Goal: Information Seeking & Learning: Learn about a topic

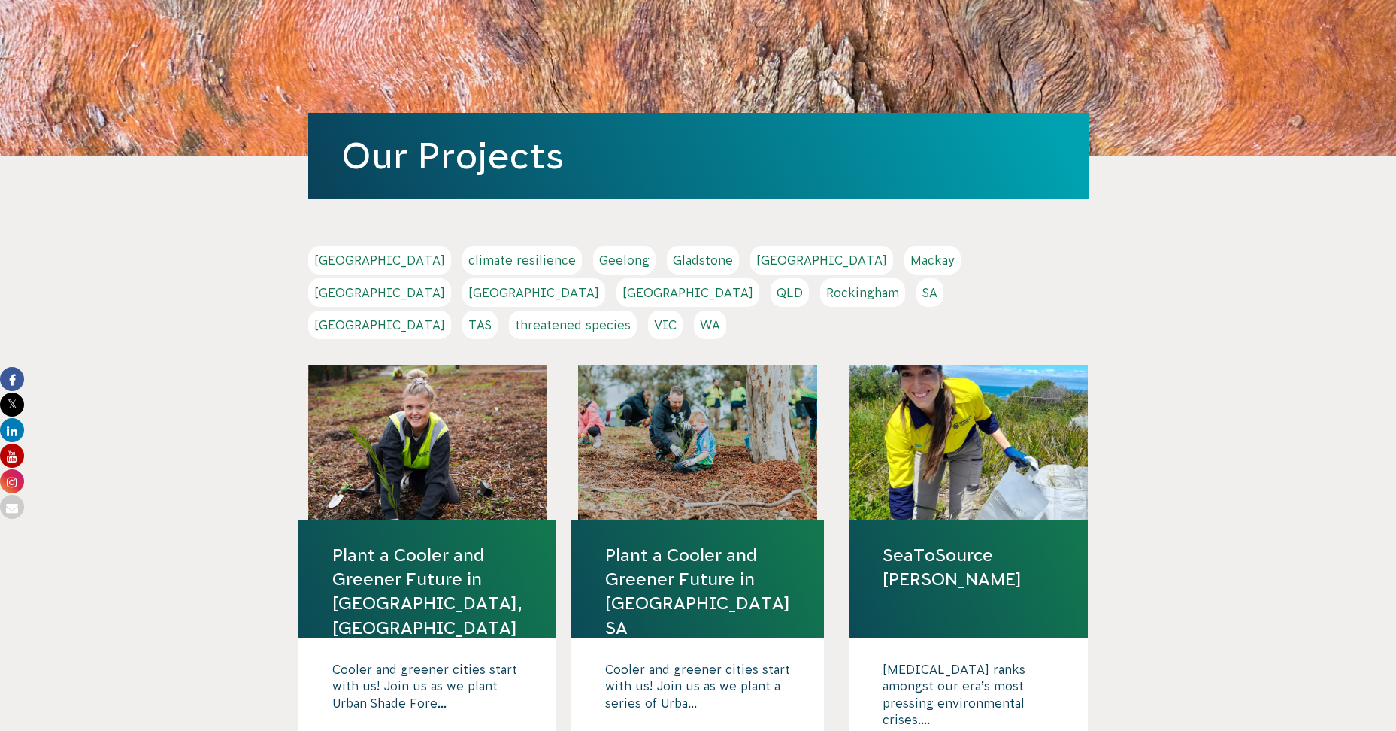
scroll to position [150, 0]
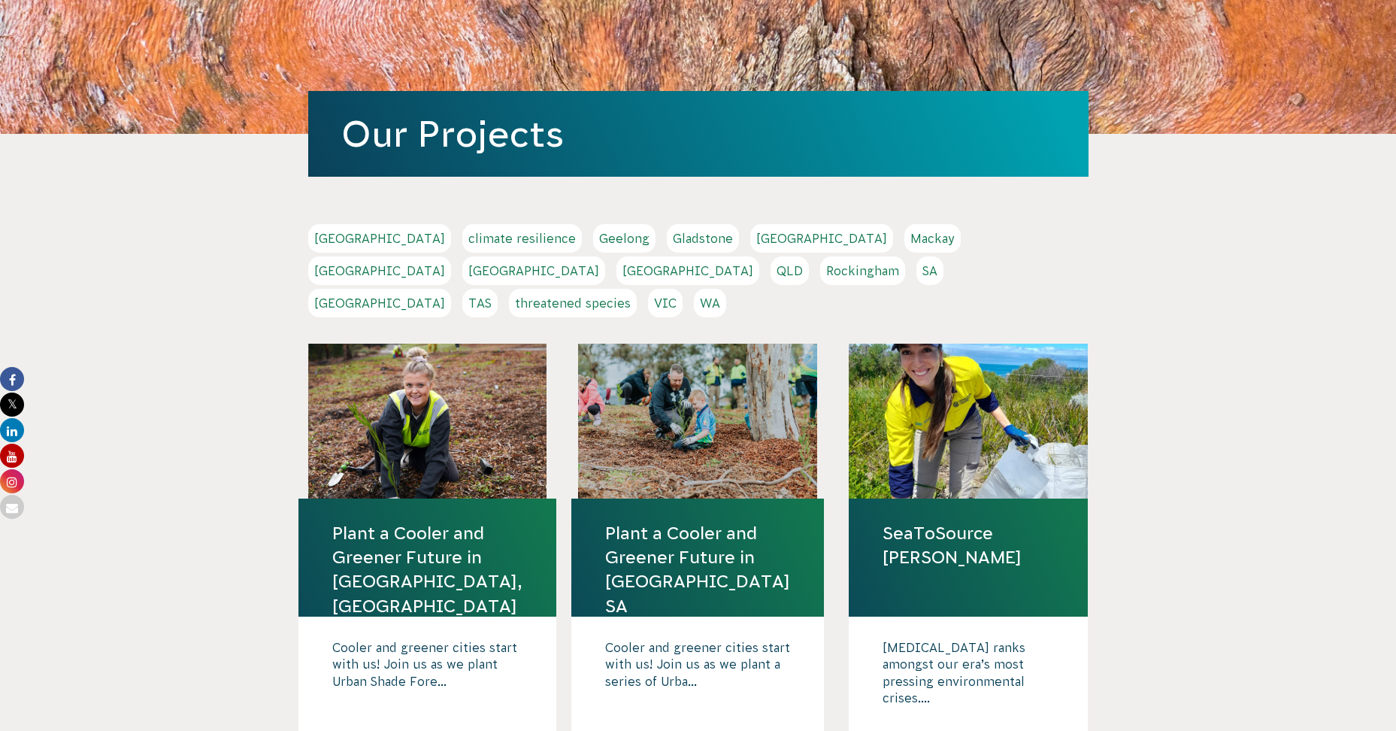
click at [914, 281] on link "SA" at bounding box center [929, 270] width 27 height 29
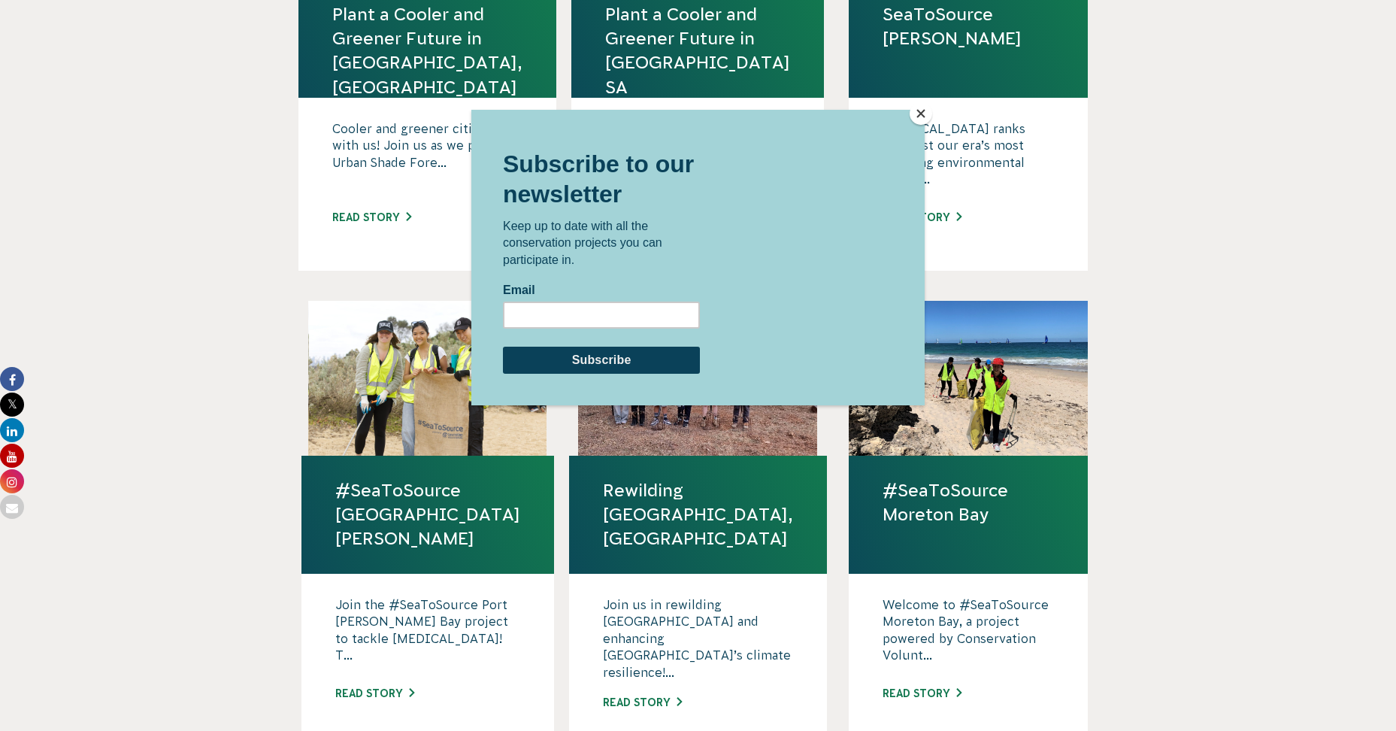
scroll to position [677, 0]
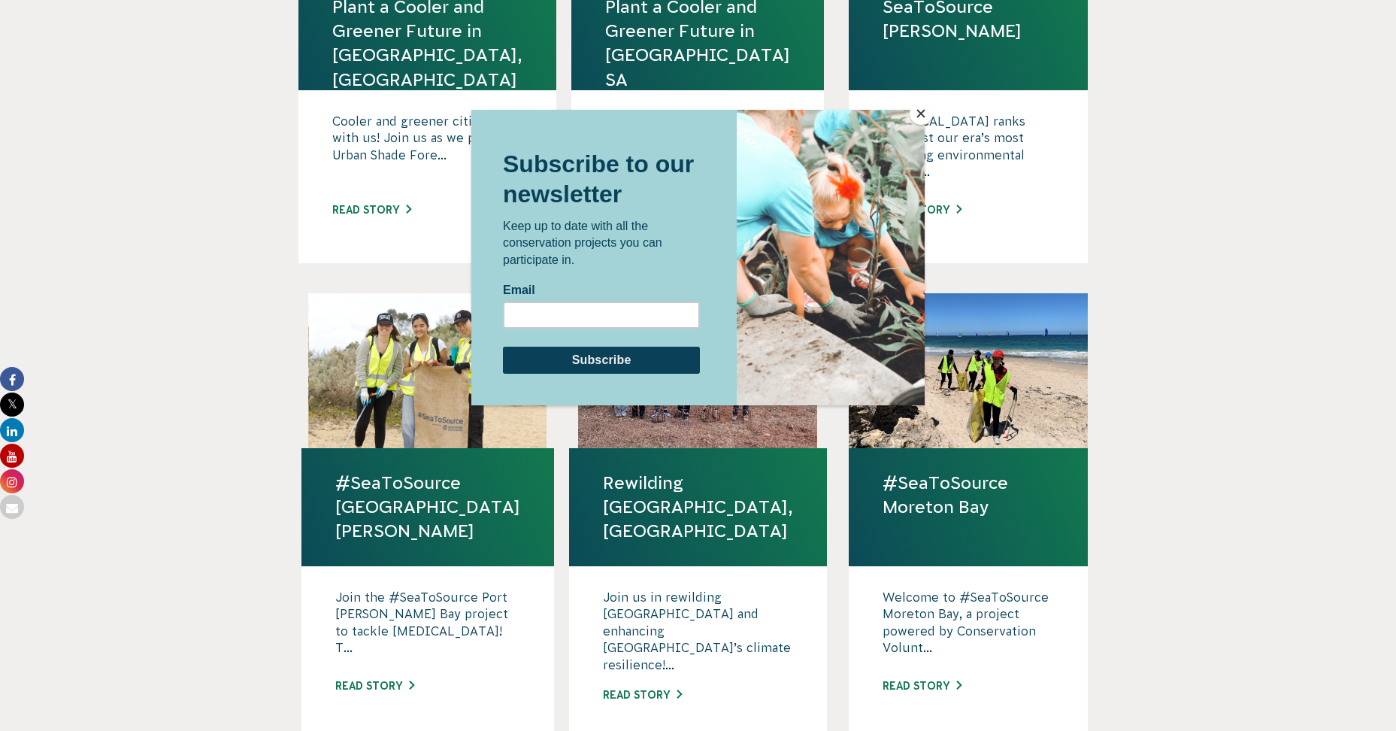
click at [914, 105] on button "Close" at bounding box center [921, 113] width 23 height 23
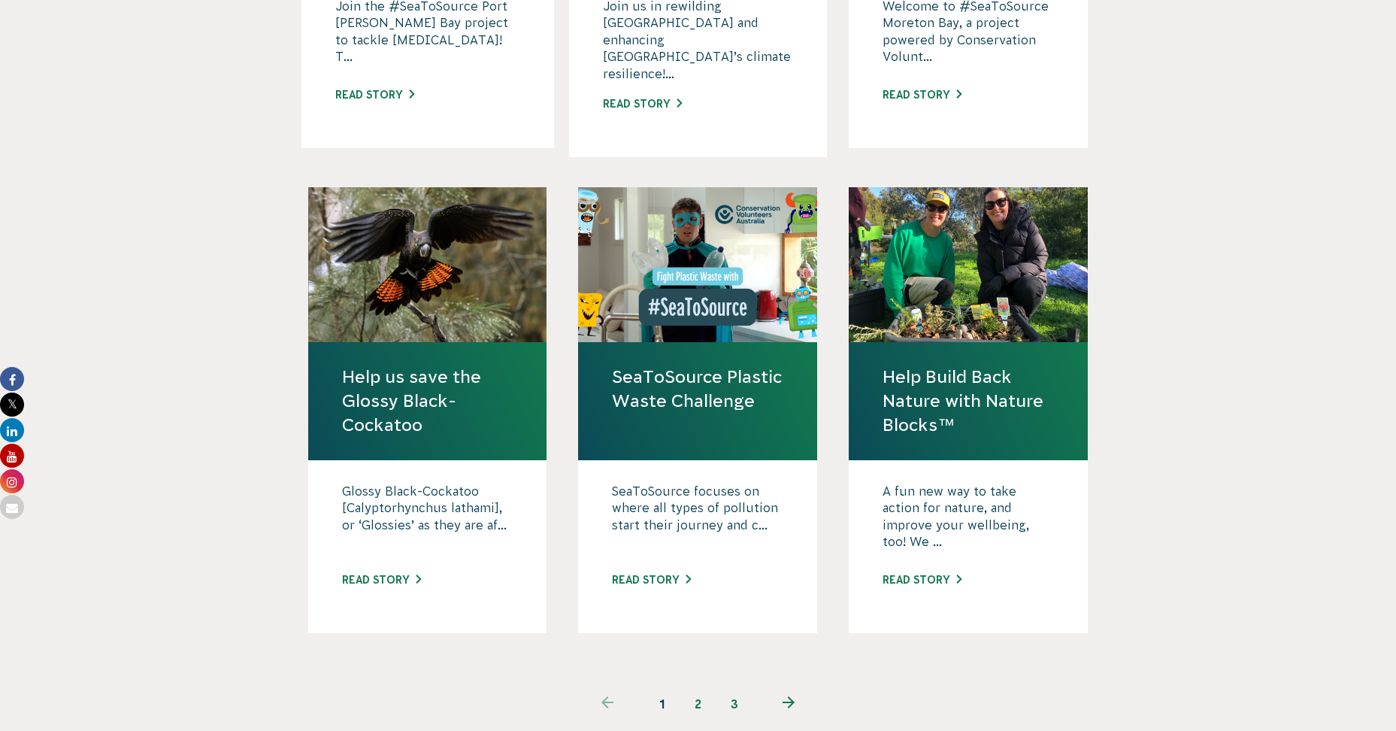
scroll to position [1353, 0]
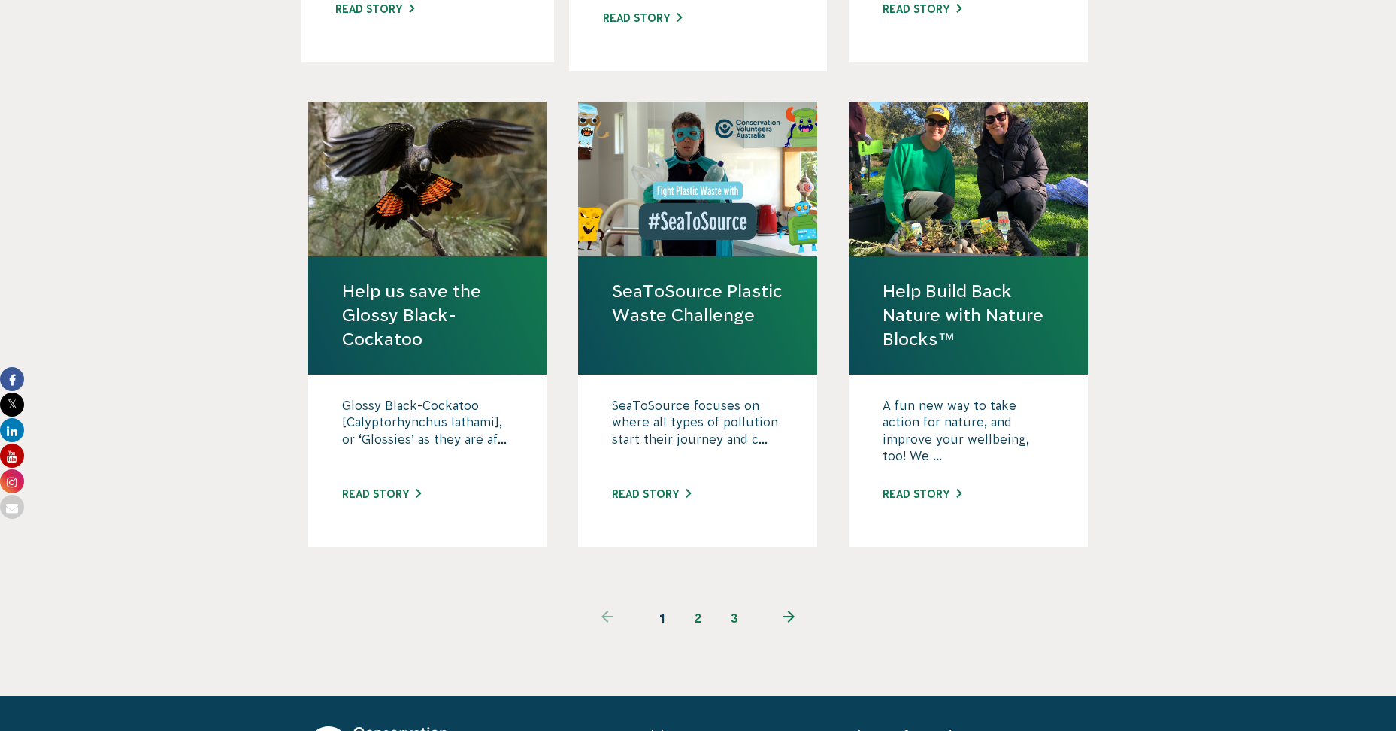
click at [797, 429] on link "next page" at bounding box center [788, 618] width 73 height 36
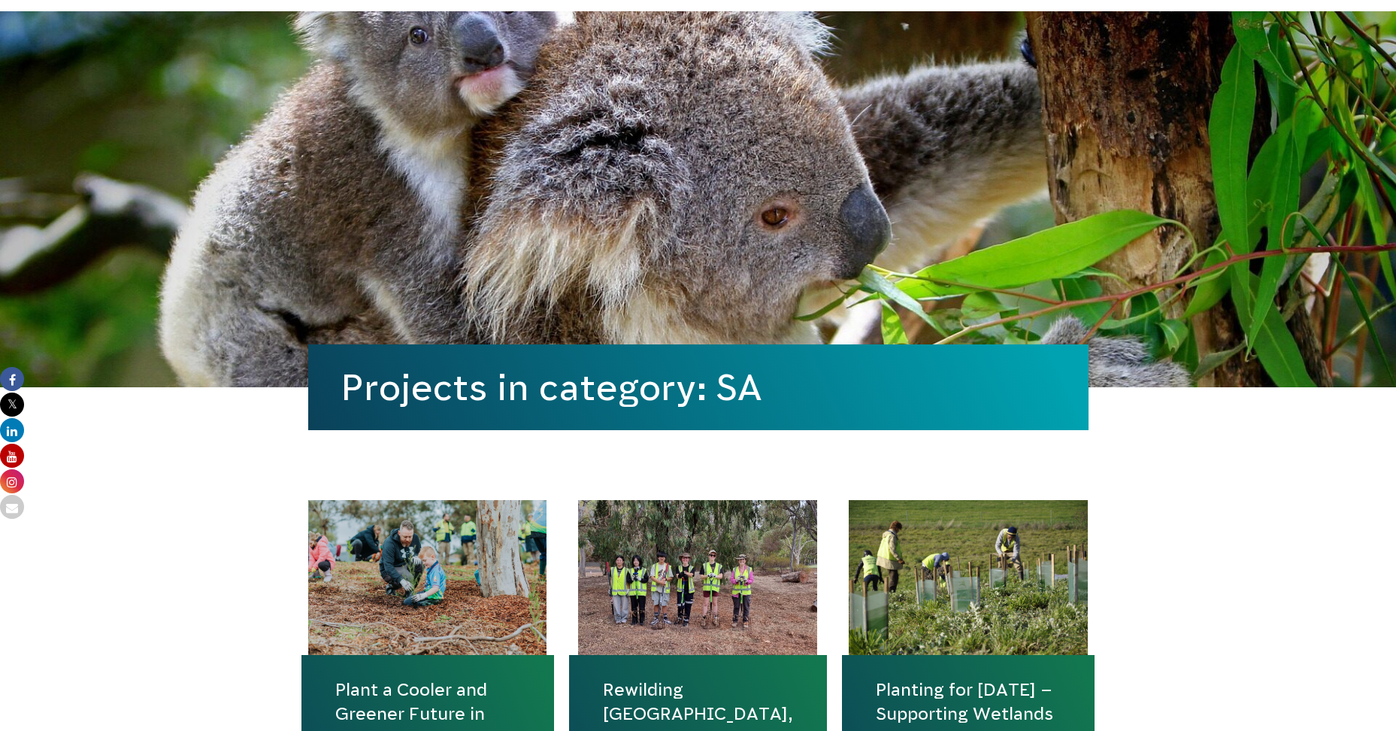
scroll to position [301, 0]
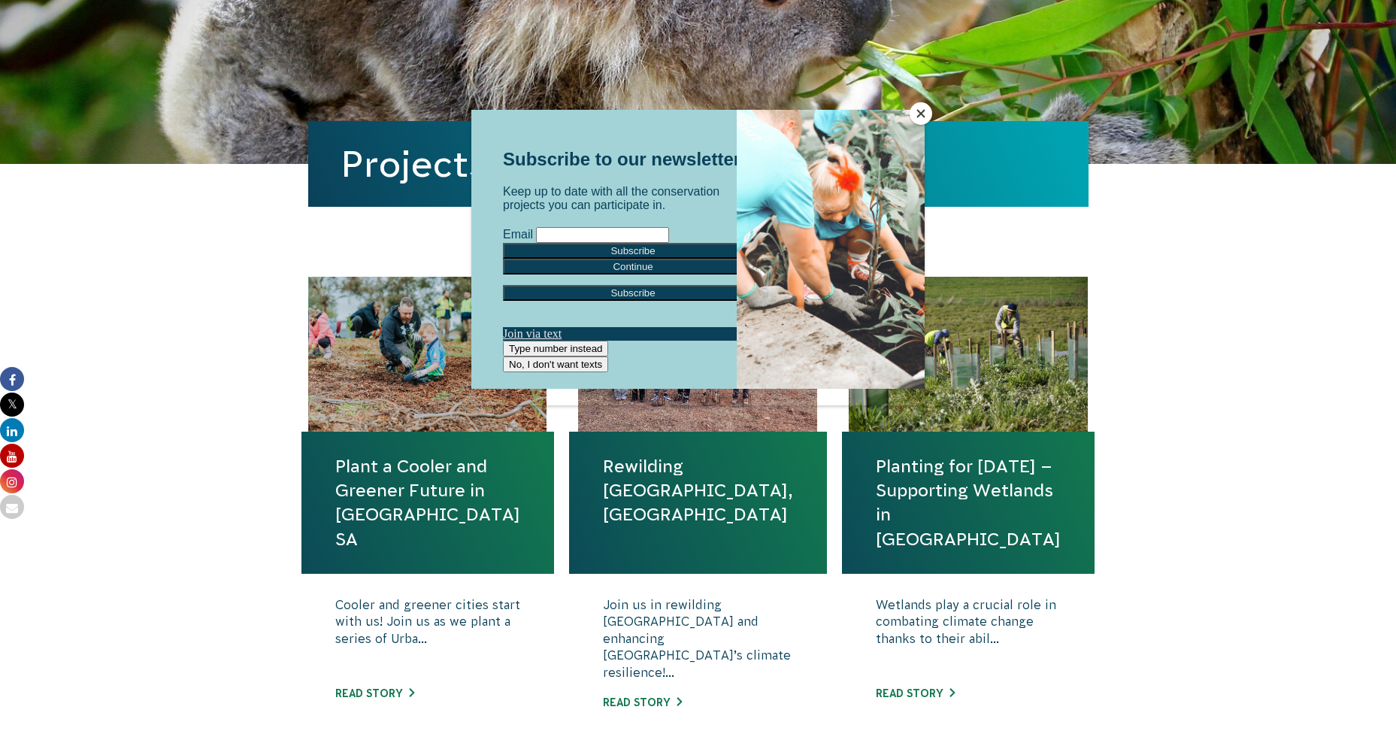
click at [914, 120] on button "Close" at bounding box center [921, 113] width 23 height 23
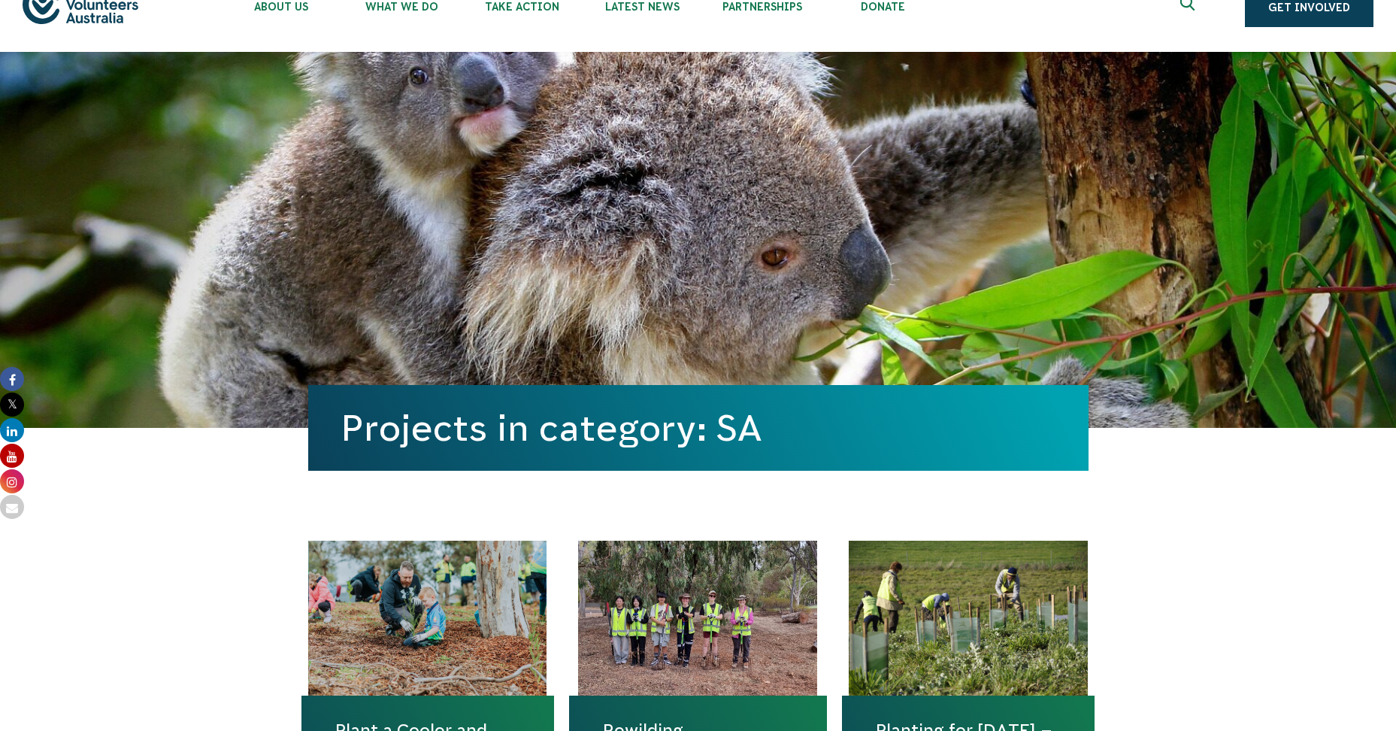
scroll to position [0, 0]
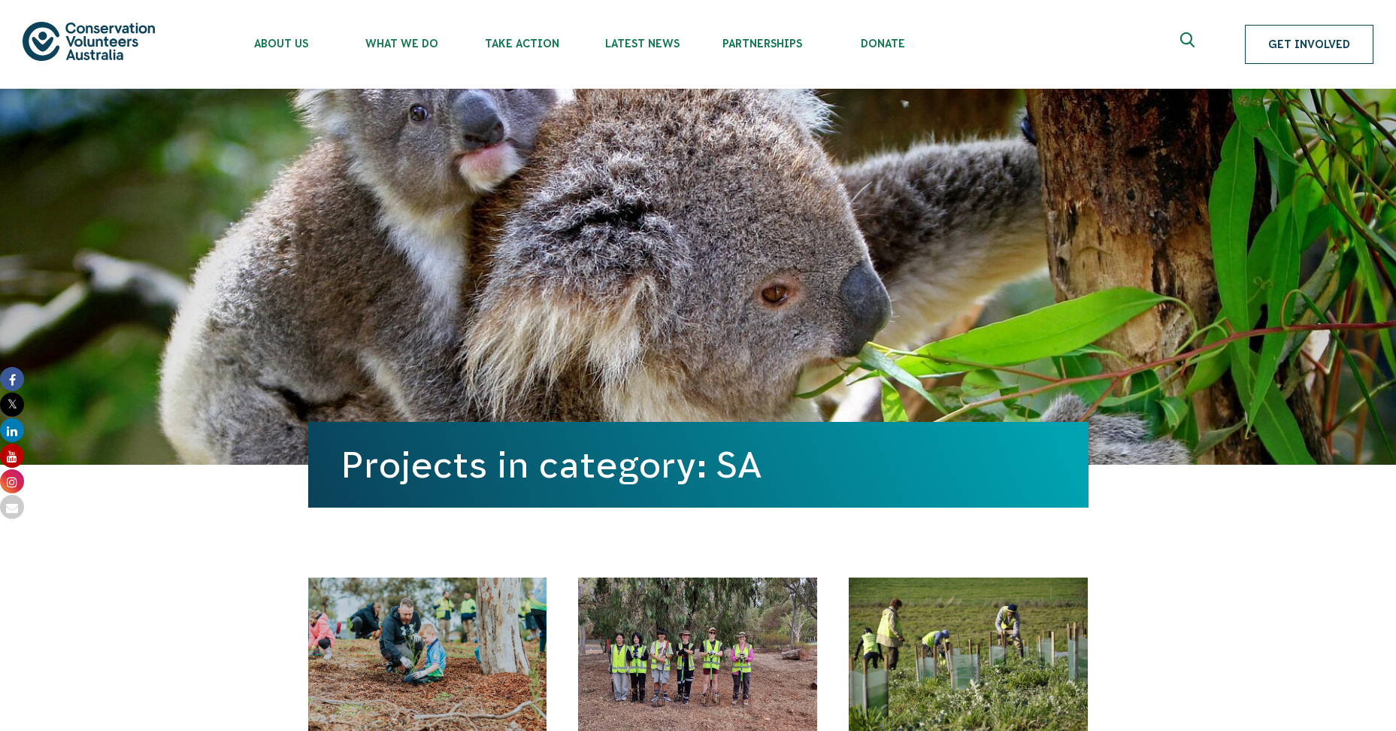
click at [1309, 48] on link "Get Involved" at bounding box center [1309, 44] width 129 height 39
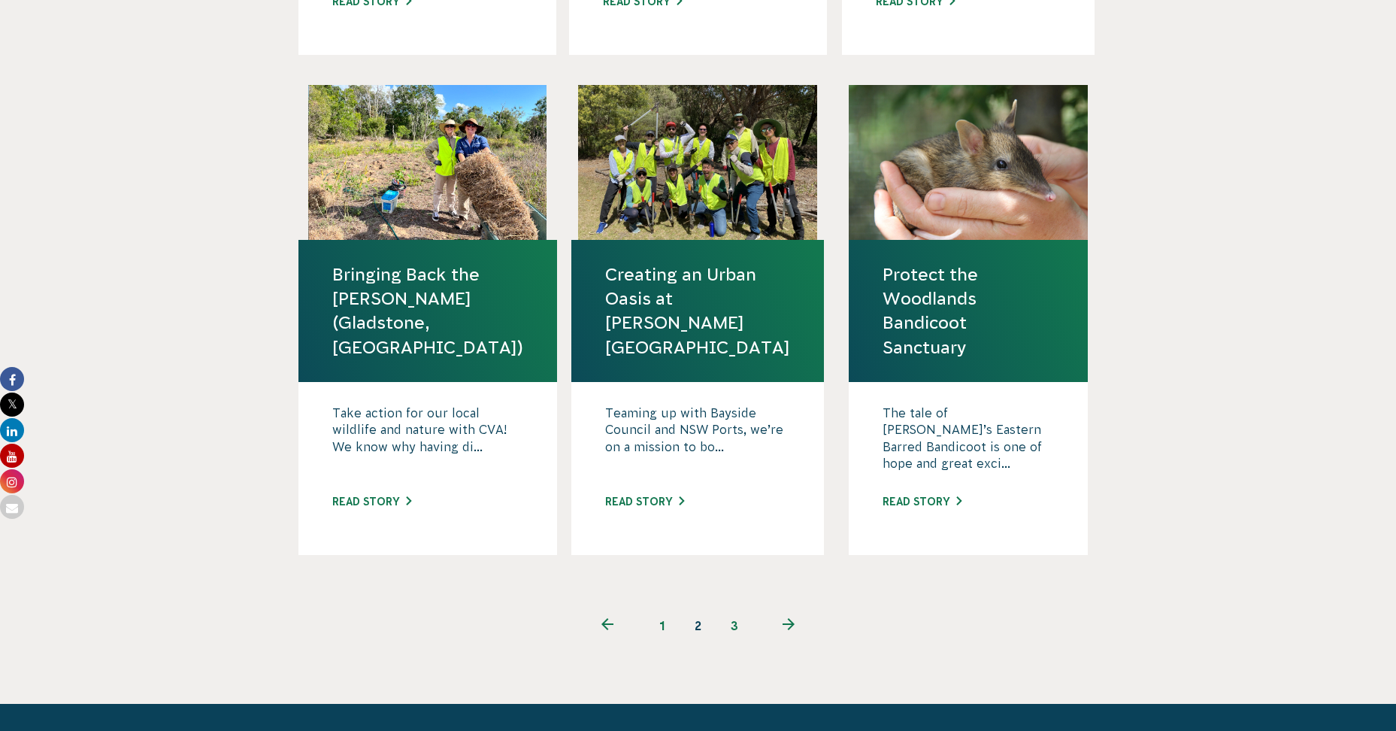
scroll to position [1428, 0]
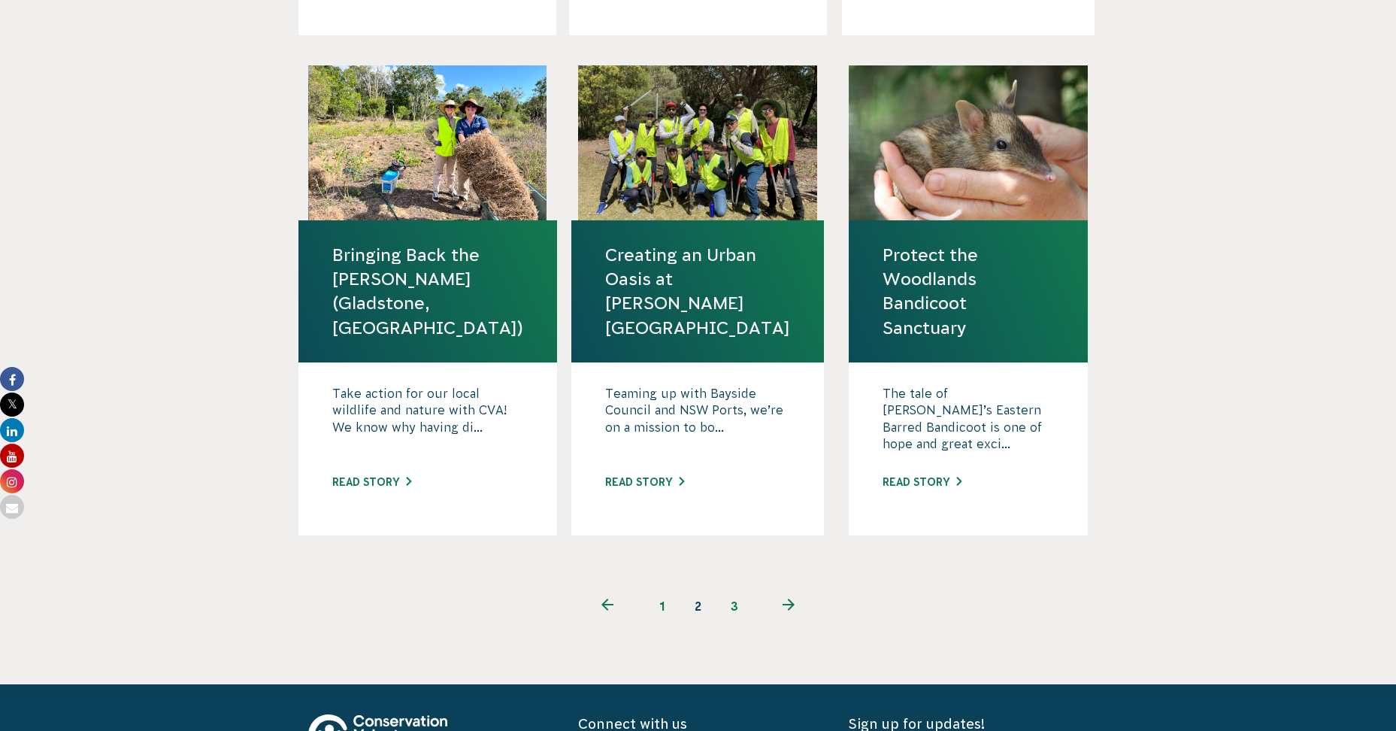
click at [788, 588] on link "next page" at bounding box center [788, 606] width 73 height 36
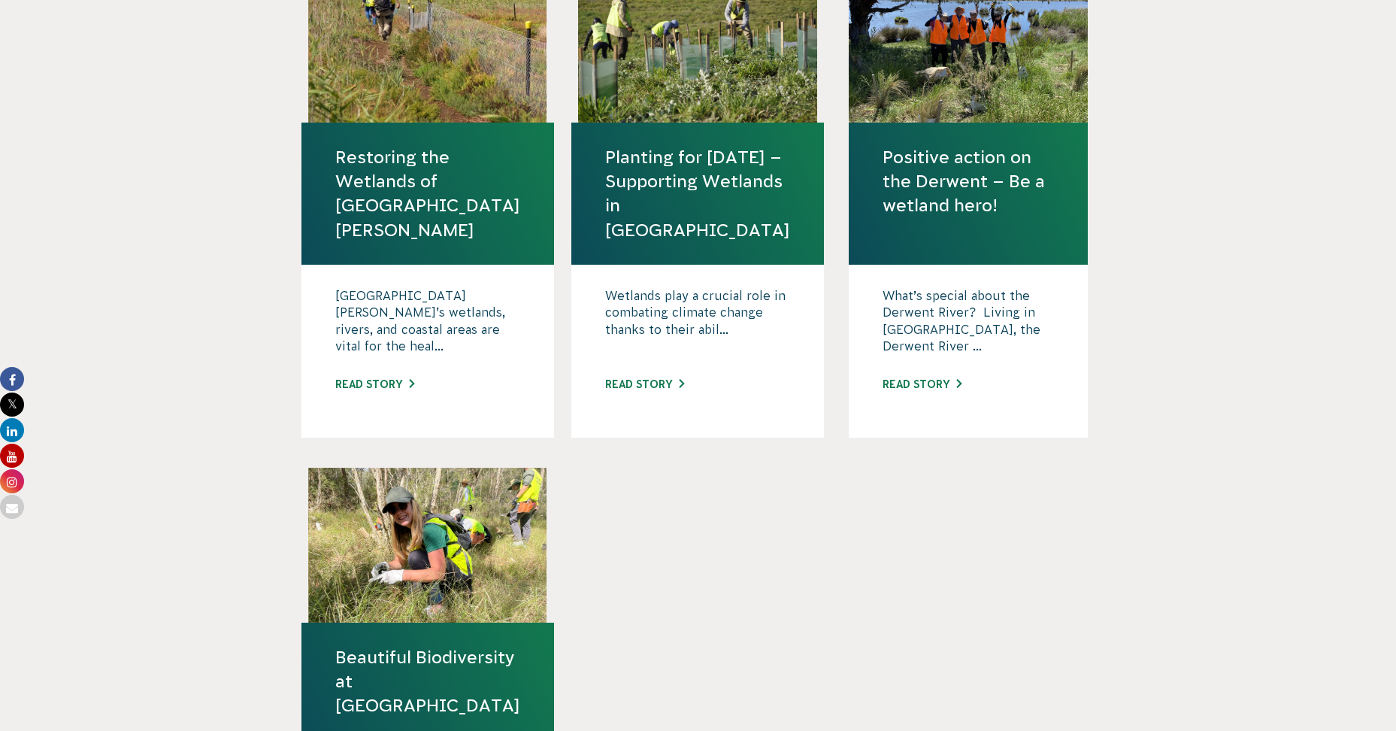
scroll to position [601, 0]
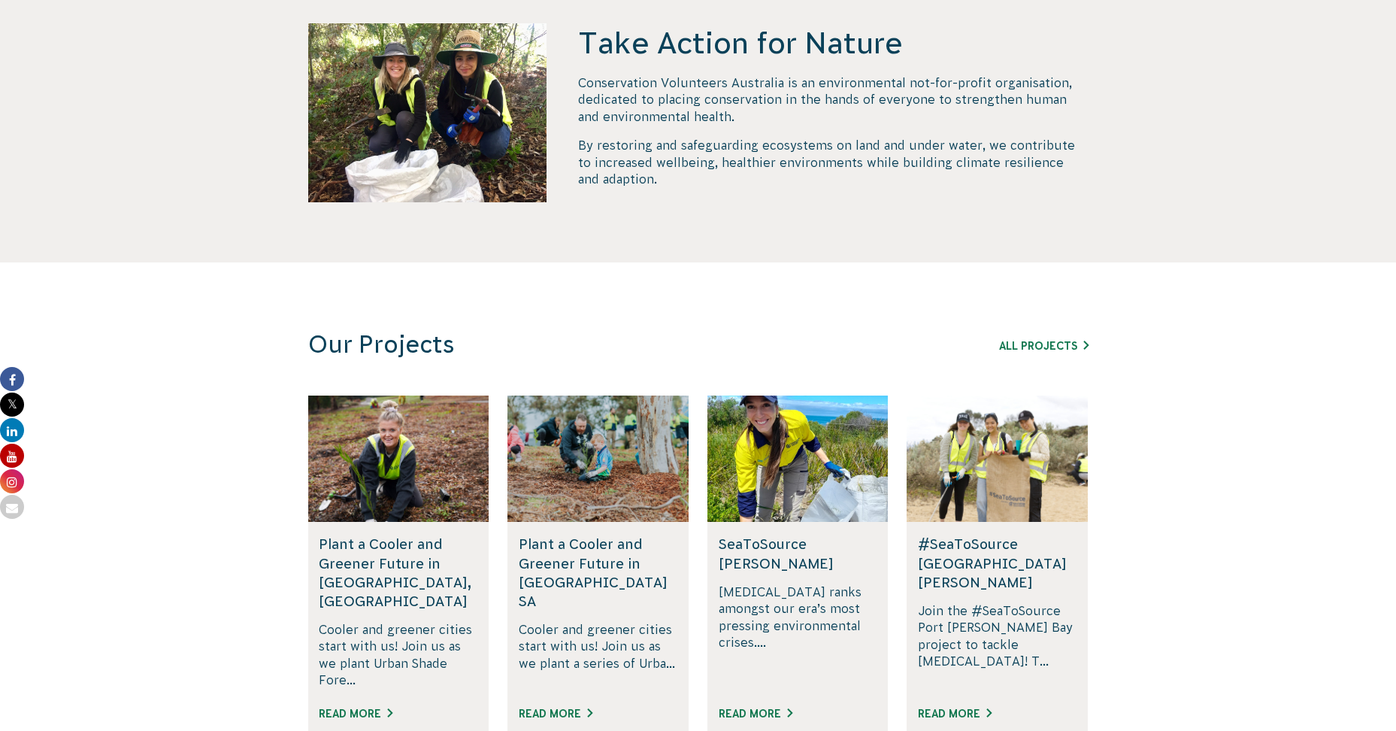
scroll to position [752, 0]
